Goal: Transaction & Acquisition: Download file/media

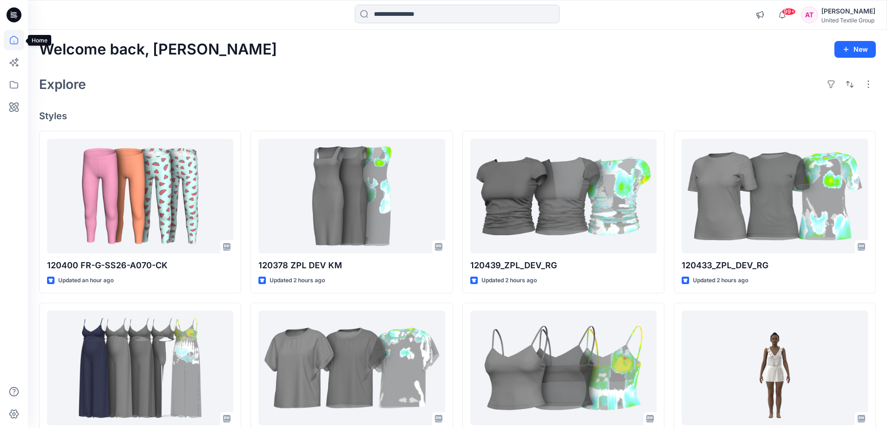
click at [20, 39] on icon at bounding box center [14, 40] width 20 height 20
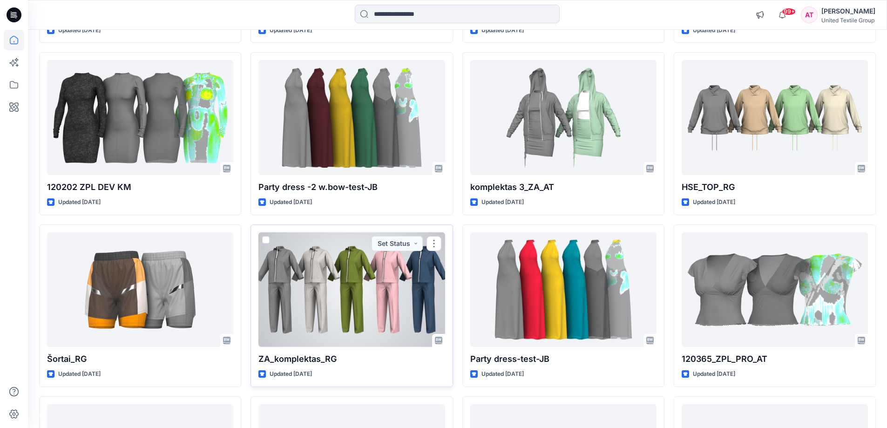
scroll to position [1045, 0]
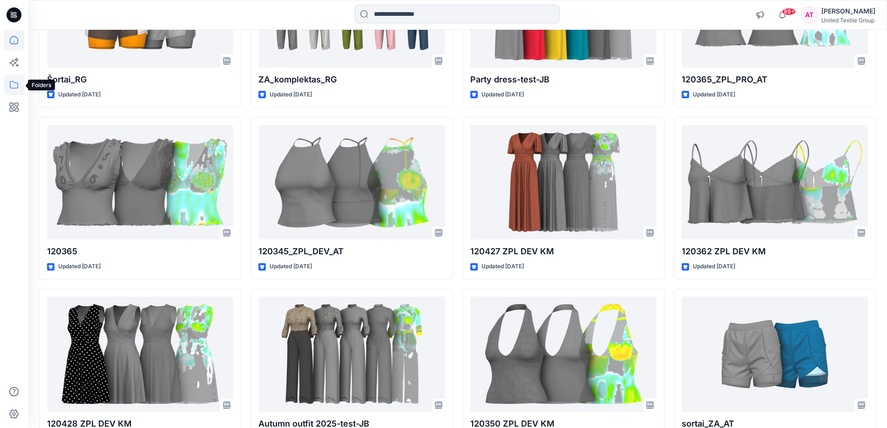
click at [15, 88] on icon at bounding box center [14, 85] width 20 height 20
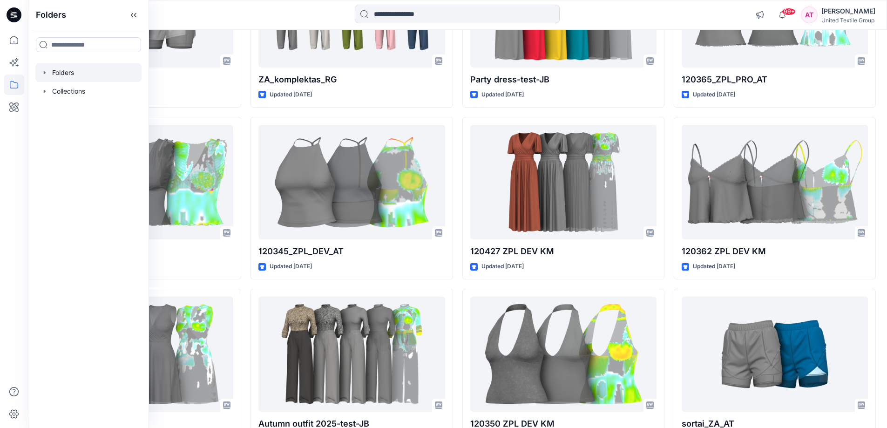
click at [121, 73] on div at bounding box center [88, 72] width 106 height 19
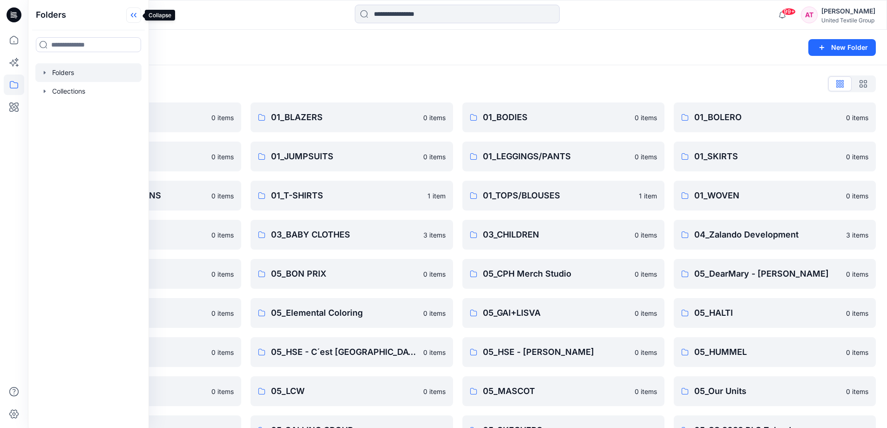
click at [131, 16] on icon at bounding box center [133, 14] width 15 height 15
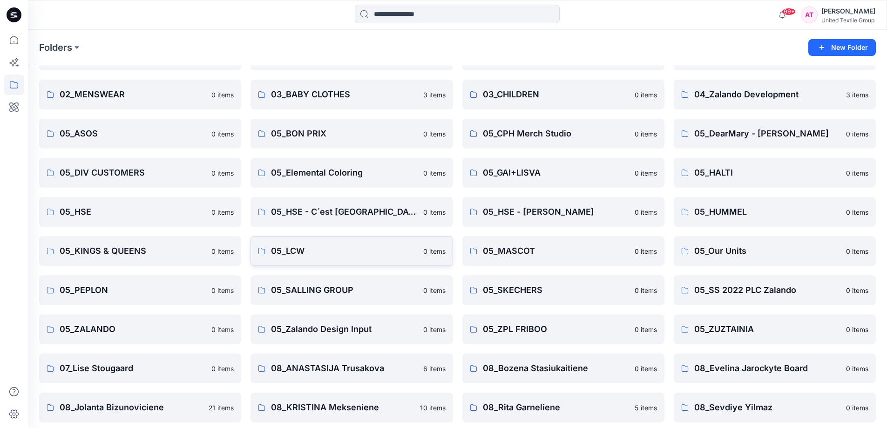
scroll to position [224, 0]
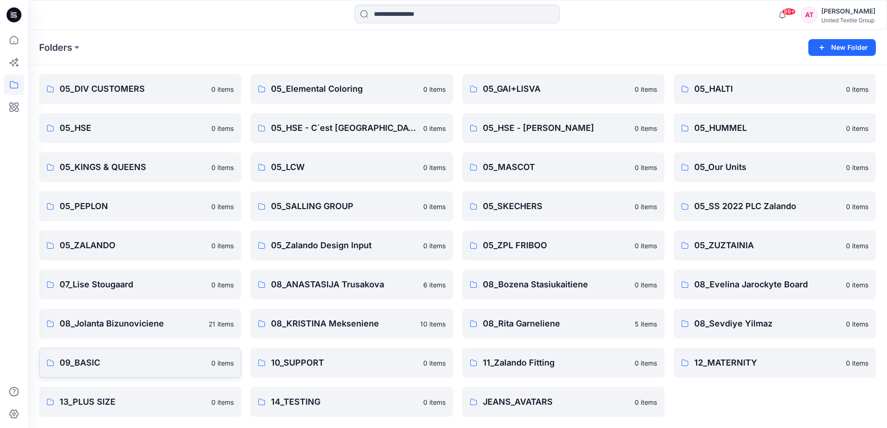
click at [147, 360] on p "09_BASIC" at bounding box center [133, 362] width 146 height 13
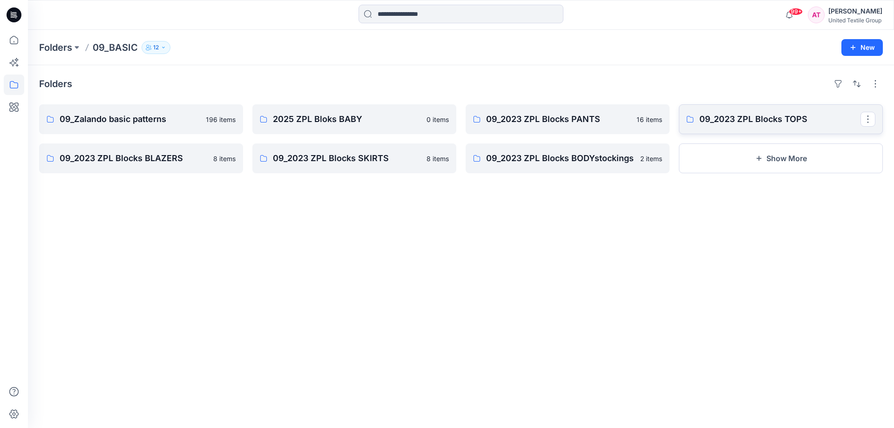
click at [822, 118] on p "09_2023 ZPL Blocks TOPS" at bounding box center [779, 119] width 161 height 13
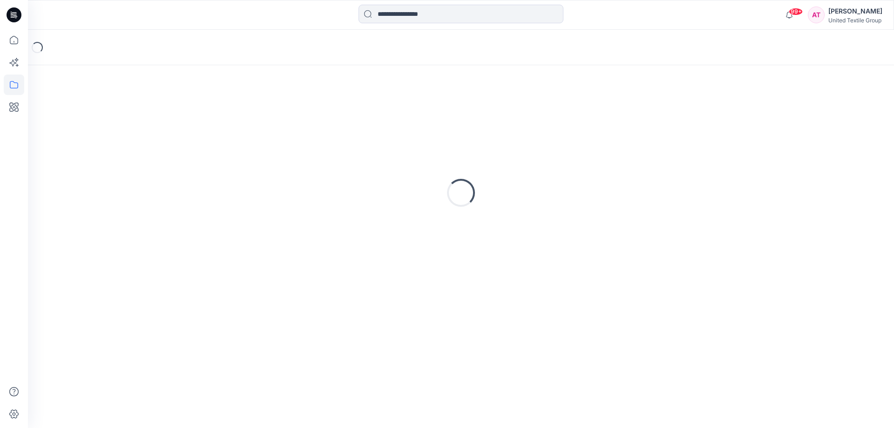
click at [822, 118] on div "Loading..." at bounding box center [461, 192] width 844 height 233
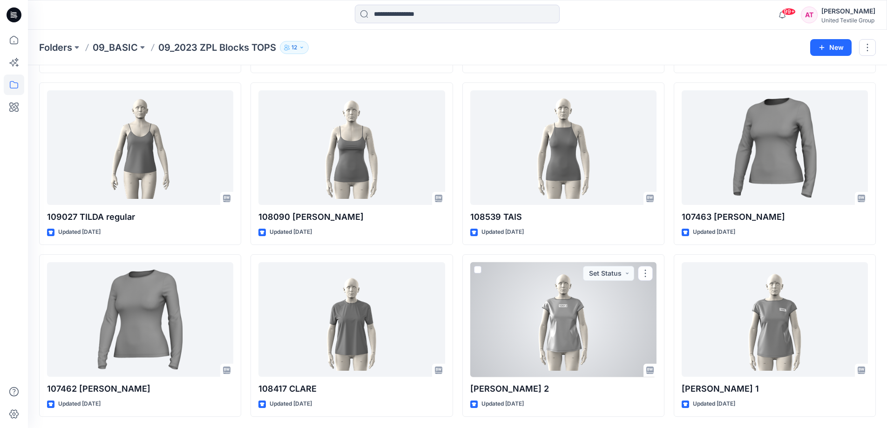
scroll to position [2243, 0]
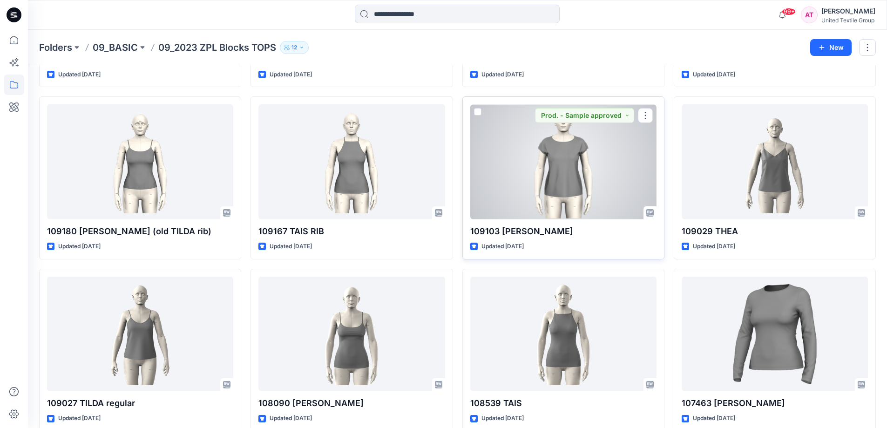
click at [578, 173] on div at bounding box center [563, 161] width 186 height 115
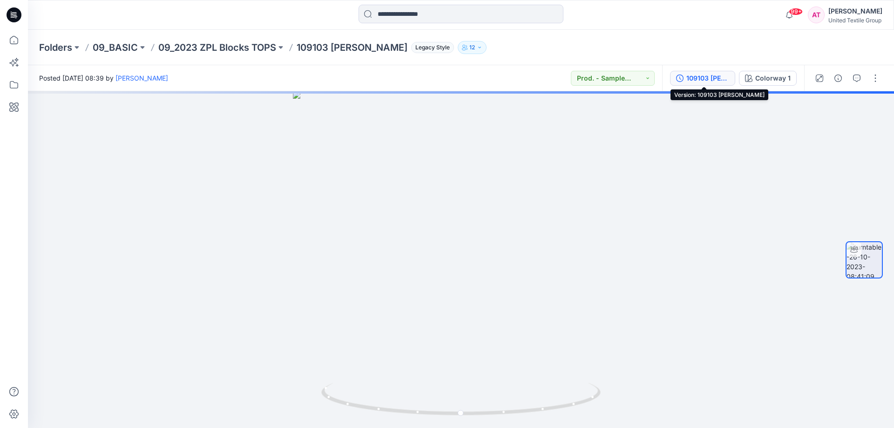
click at [700, 79] on div "109103 [PERSON_NAME]" at bounding box center [707, 78] width 43 height 10
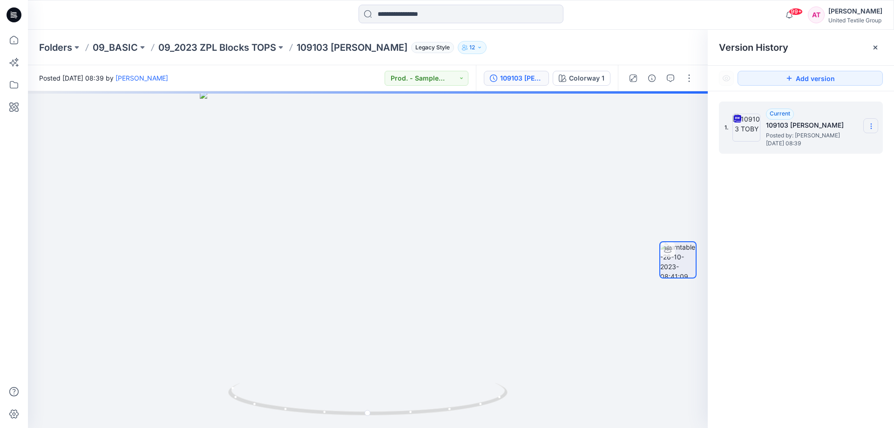
click at [869, 122] on section at bounding box center [870, 125] width 15 height 15
click at [822, 140] on span "Download Source BW File" at bounding box center [824, 144] width 78 height 11
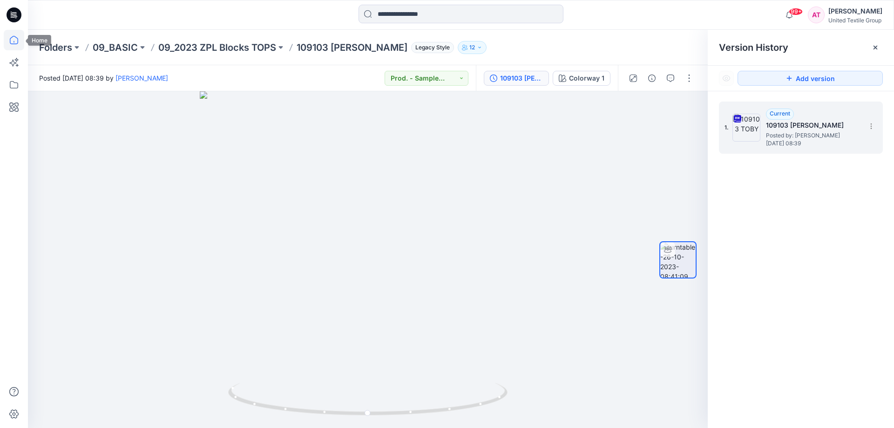
click at [14, 40] on icon at bounding box center [14, 40] width 20 height 20
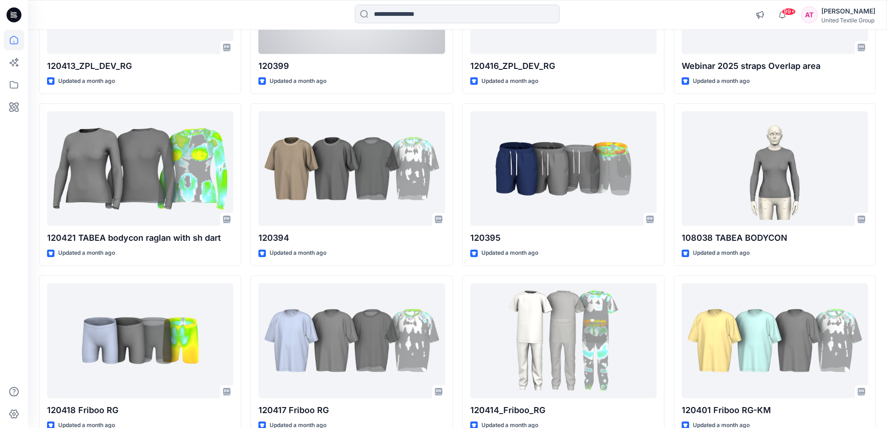
scroll to position [3861, 0]
